Goal: Find contact information: Obtain details needed to contact an individual or organization

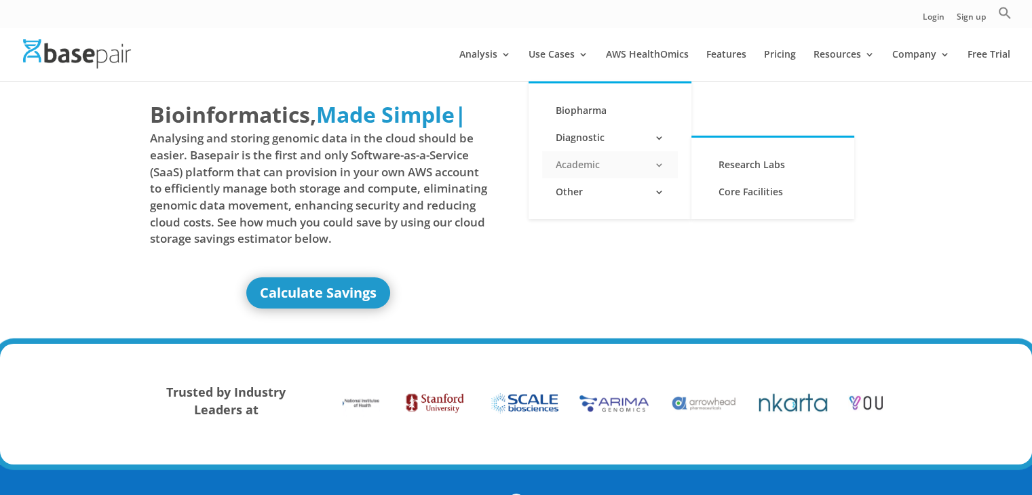
click at [663, 169] on link "Academic" at bounding box center [610, 164] width 136 height 27
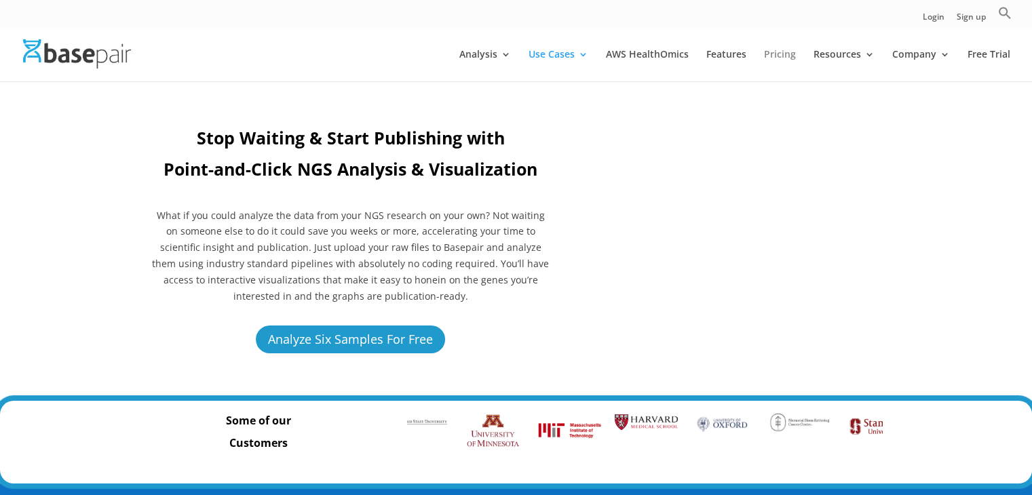
click at [782, 55] on link "Pricing" at bounding box center [780, 66] width 32 height 32
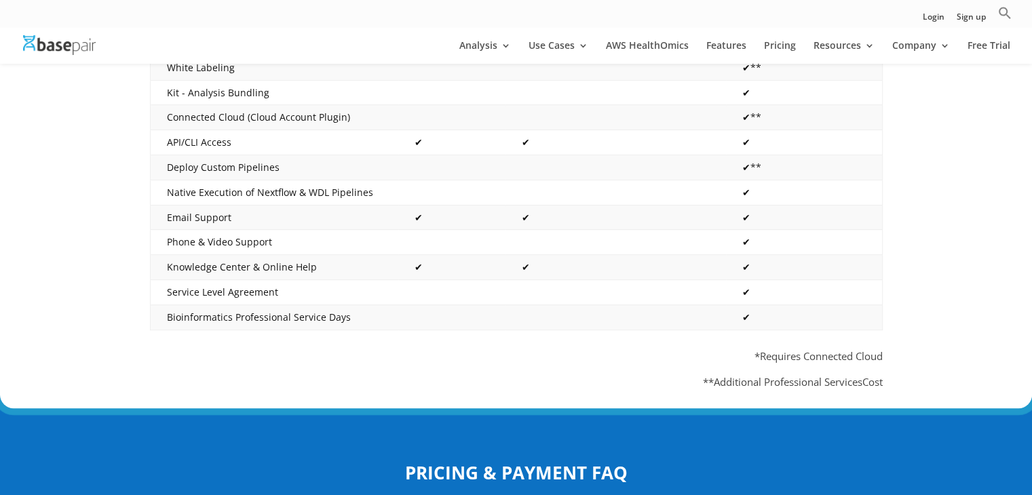
scroll to position [736, 0]
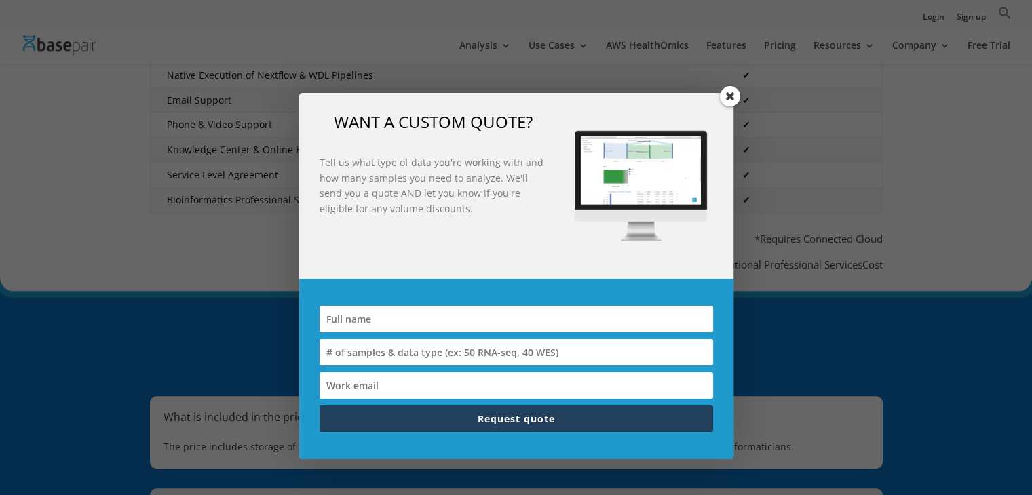
click at [732, 94] on span at bounding box center [730, 96] width 20 height 20
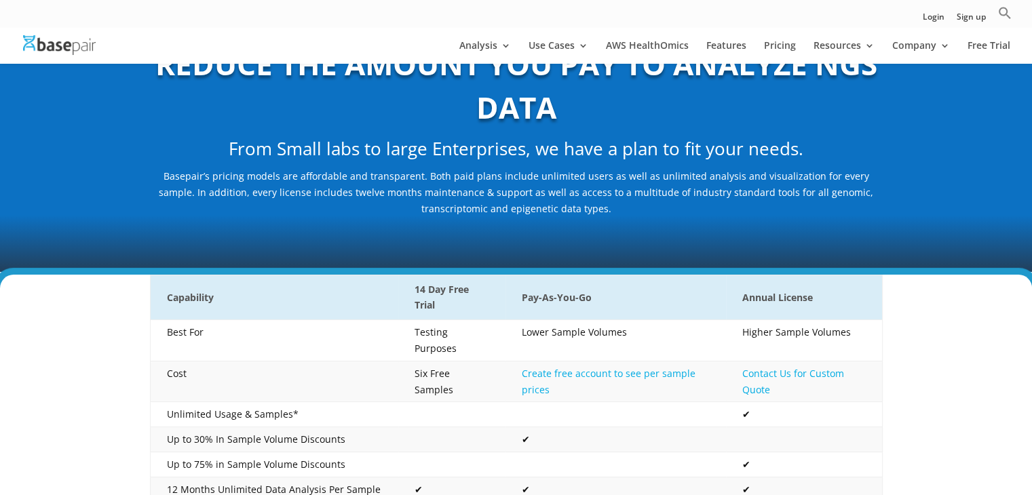
scroll to position [0, 0]
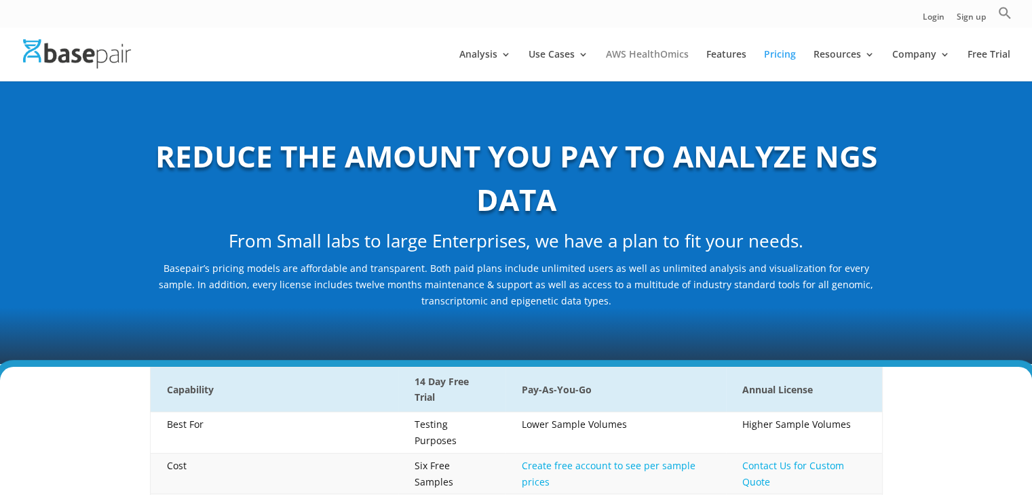
click at [658, 50] on link "AWS HealthOmics" at bounding box center [647, 66] width 83 height 32
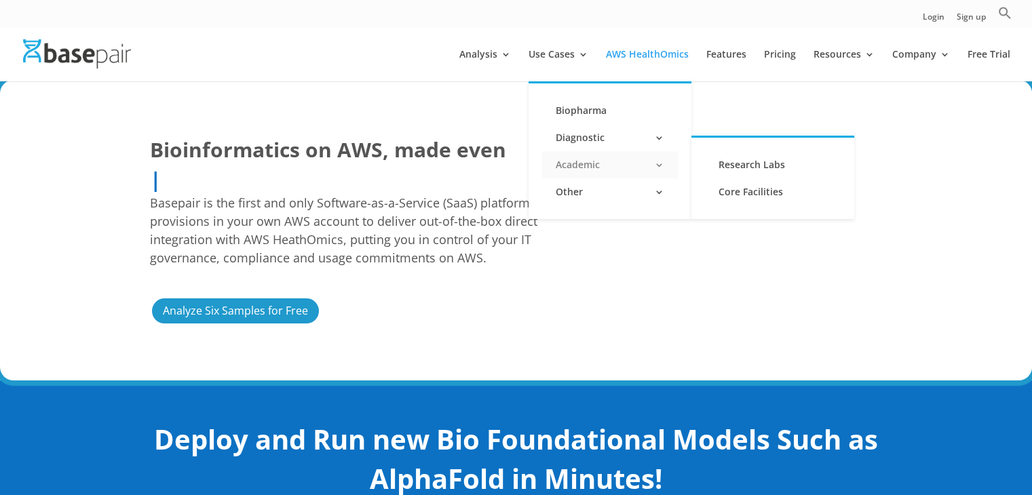
click at [668, 166] on link "Academic" at bounding box center [610, 164] width 136 height 27
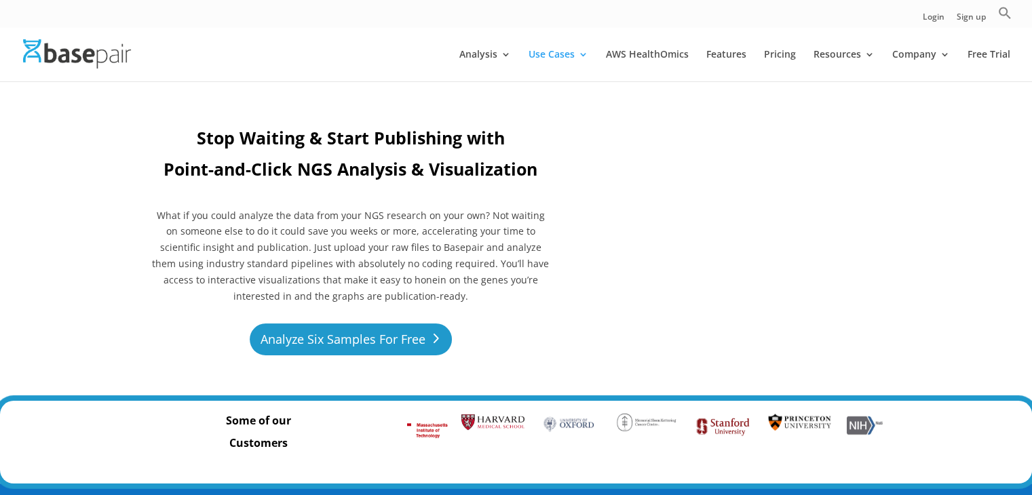
click at [362, 350] on link "Analyze Six Samples For Free" at bounding box center [351, 340] width 202 height 32
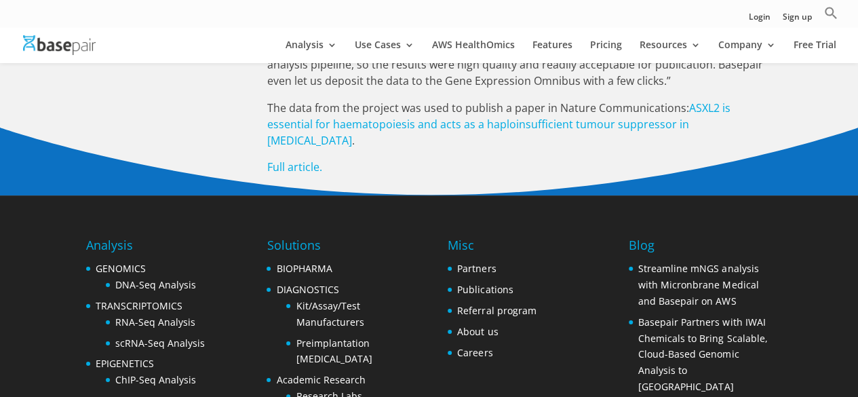
scroll to position [2606, 0]
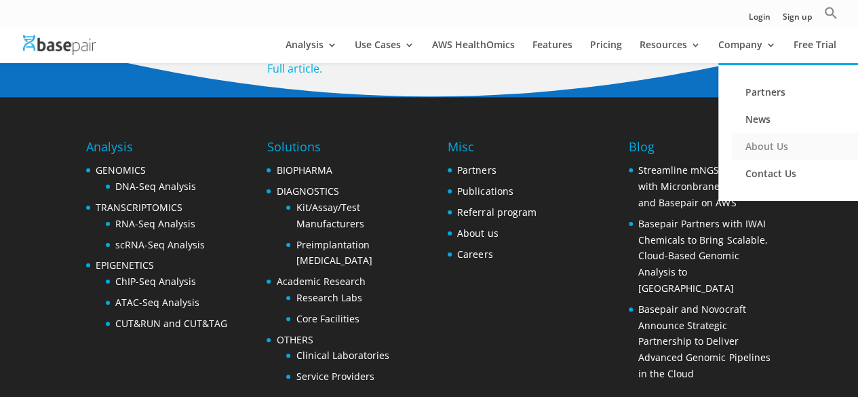
click at [767, 143] on link "About Us" at bounding box center [800, 146] width 136 height 27
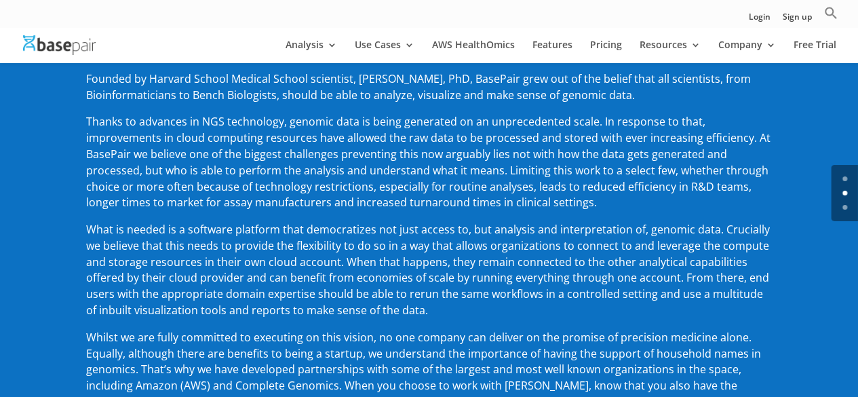
scroll to position [201, 0]
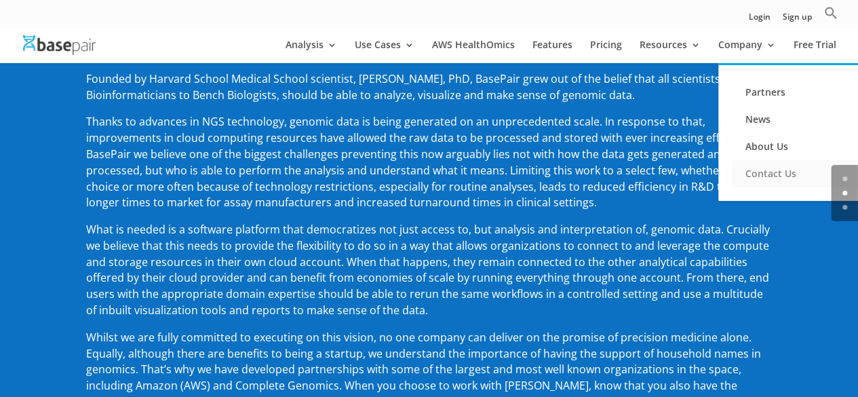
click at [765, 176] on link "Contact Us" at bounding box center [800, 173] width 136 height 27
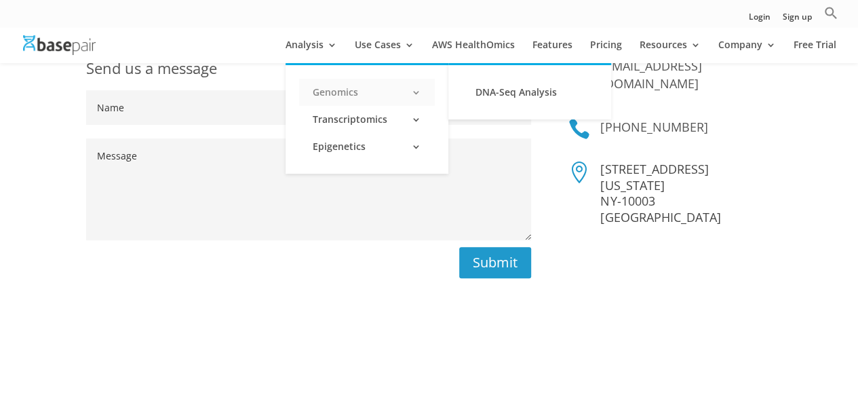
scroll to position [111, 0]
